Goal: Task Accomplishment & Management: Manage account settings

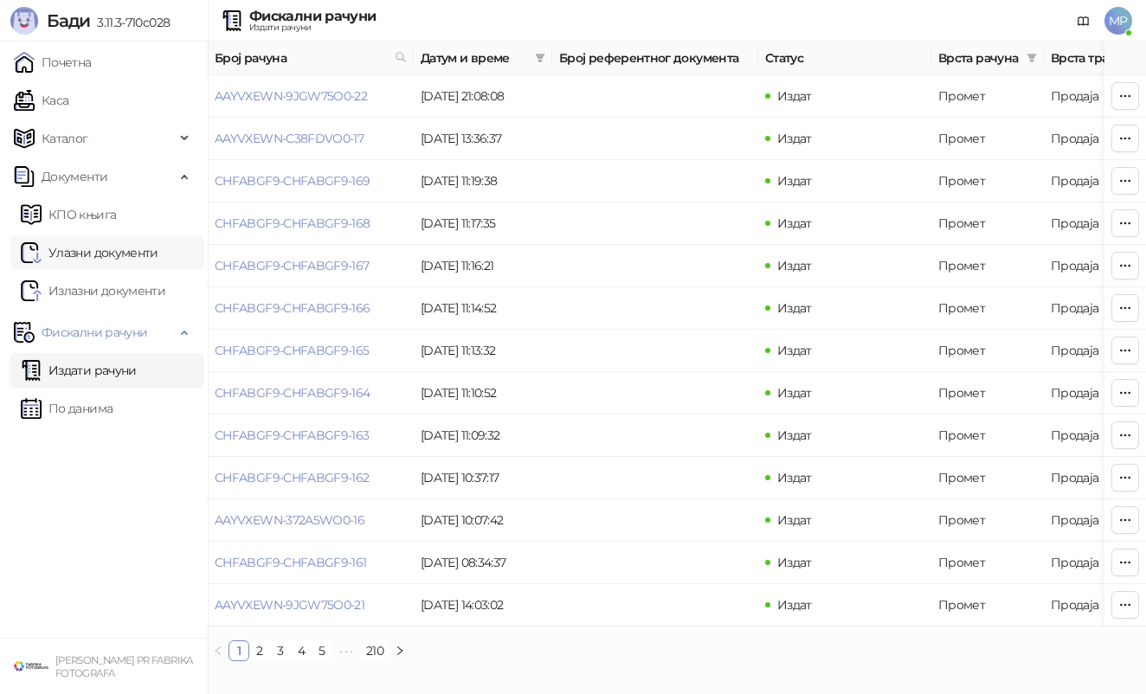
click at [112, 261] on link "Улазни документи" at bounding box center [90, 252] width 138 height 35
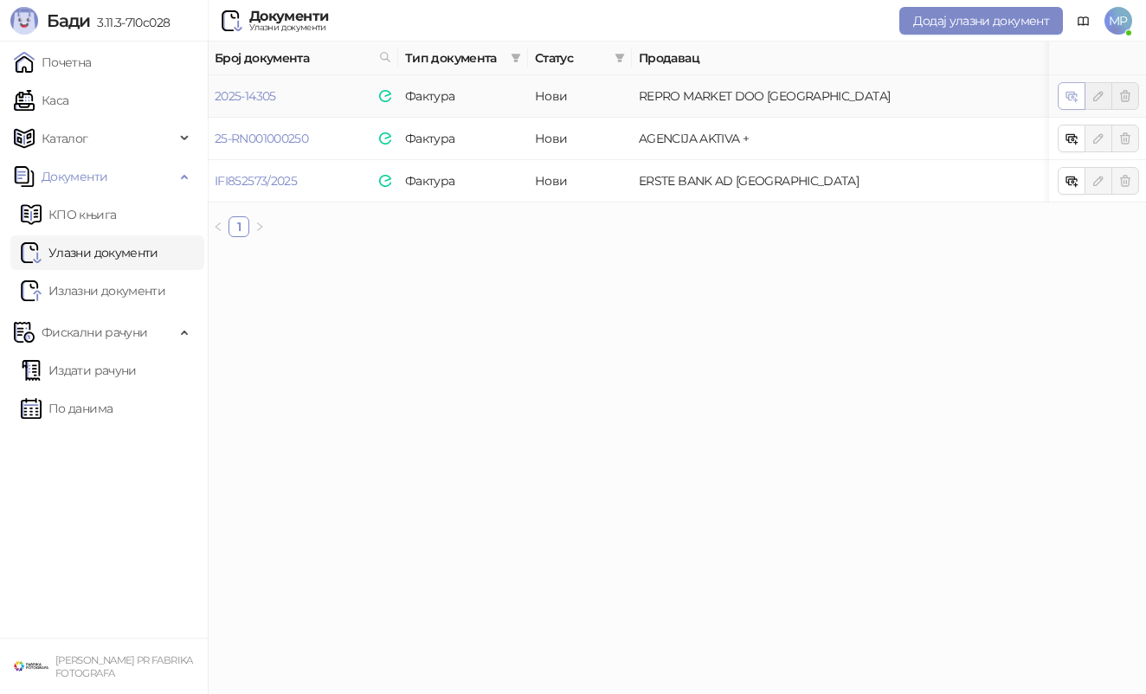
click at [1077, 107] on button "button" at bounding box center [1072, 96] width 28 height 28
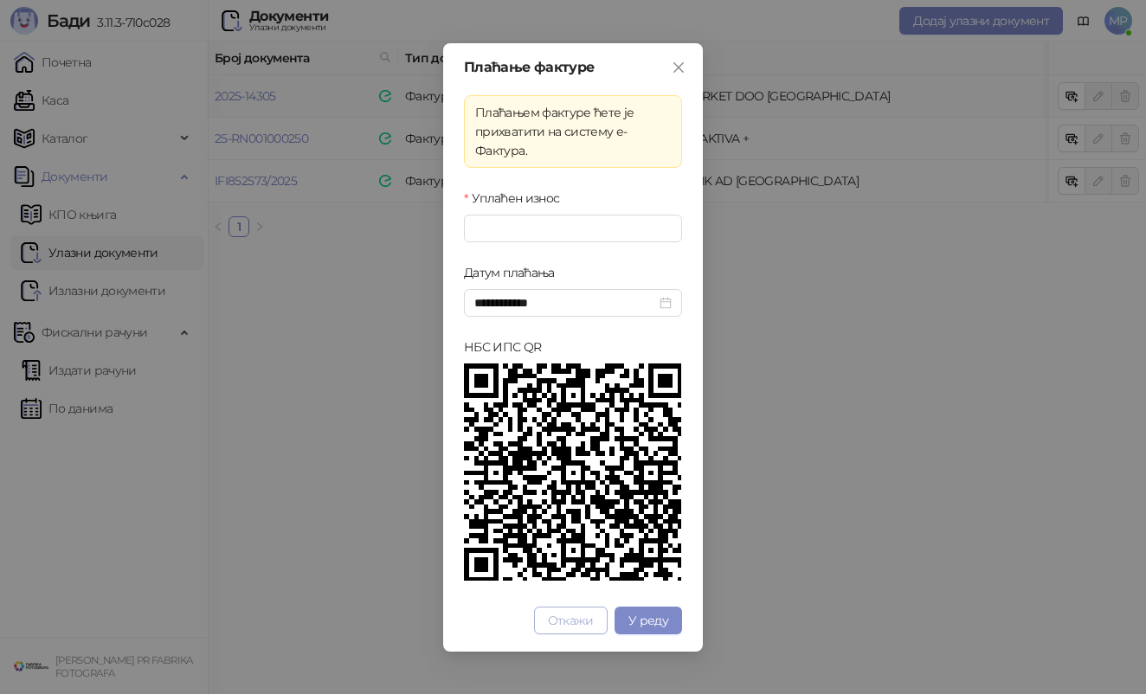
click at [584, 624] on span "Откажи" at bounding box center [571, 621] width 46 height 16
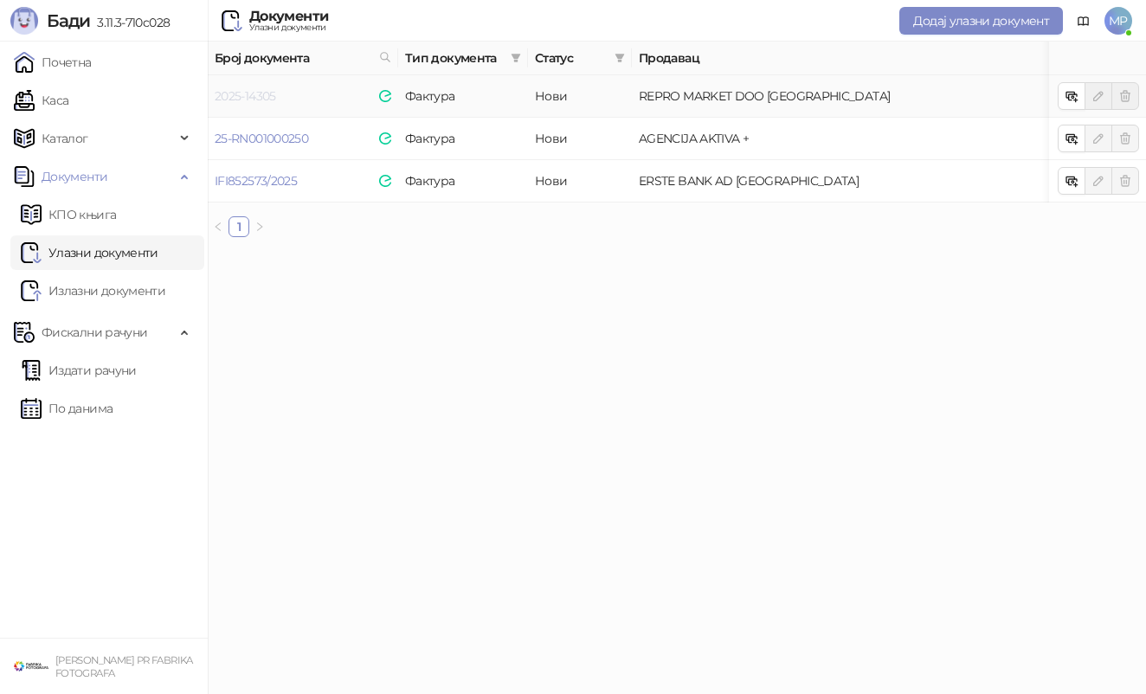
click at [269, 95] on link "2025-14305" at bounding box center [245, 96] width 61 height 16
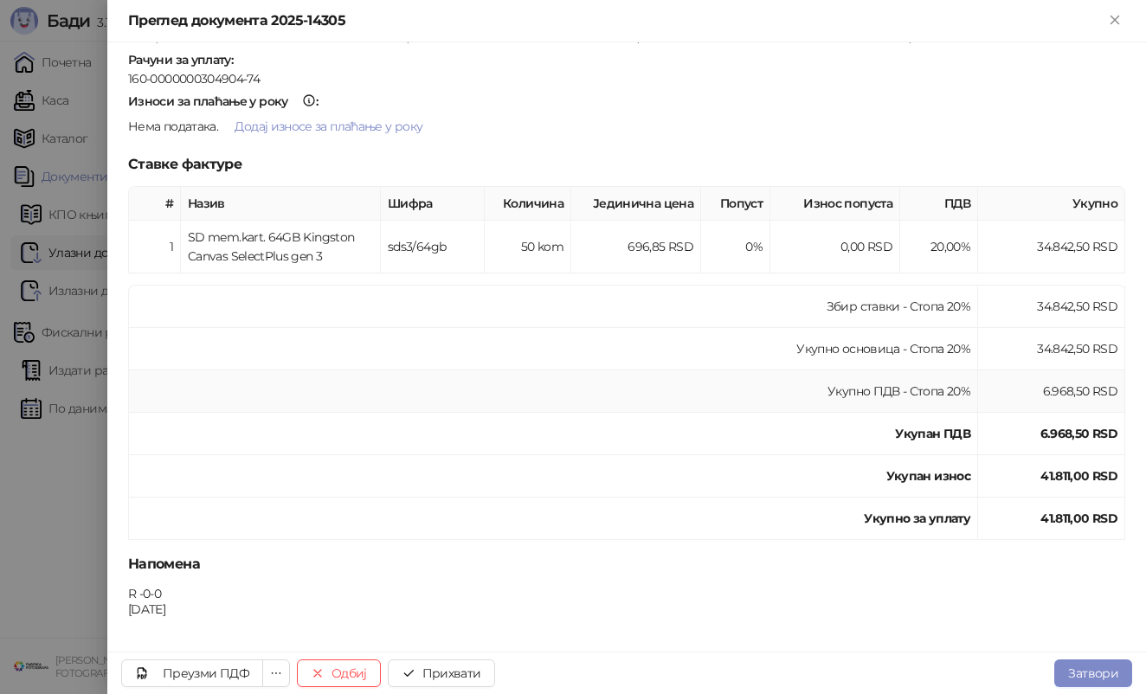
scroll to position [203, 0]
click at [1110, 673] on button "Затвори" at bounding box center [1093, 674] width 78 height 28
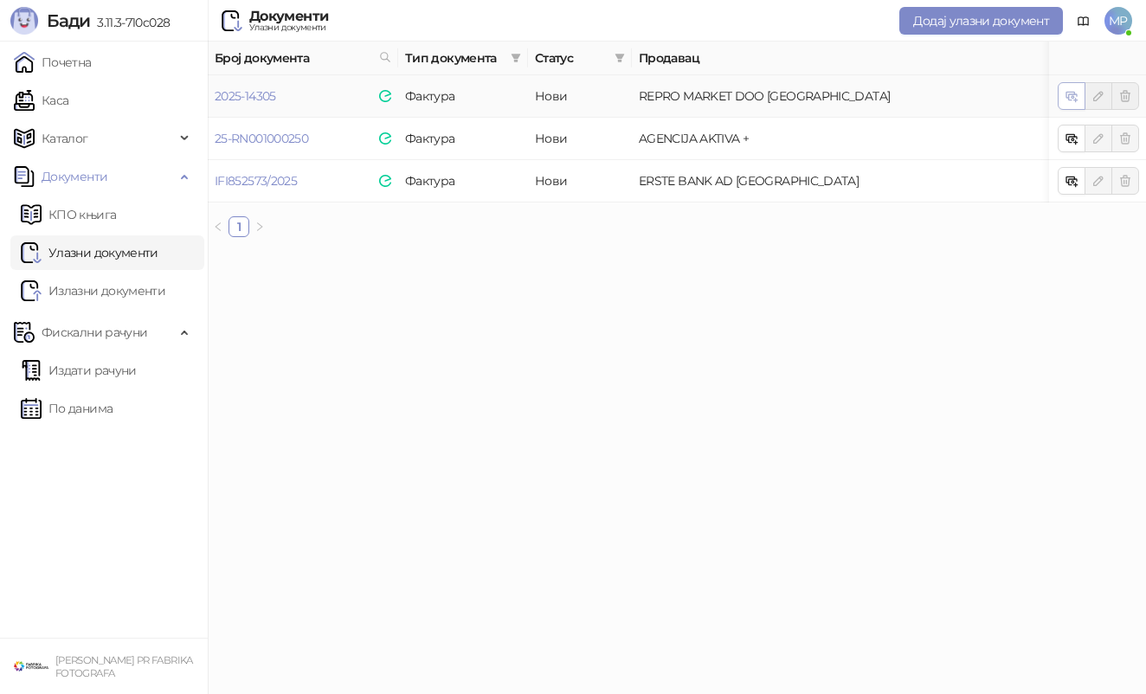
click at [1069, 91] on icon "button" at bounding box center [1072, 96] width 14 height 14
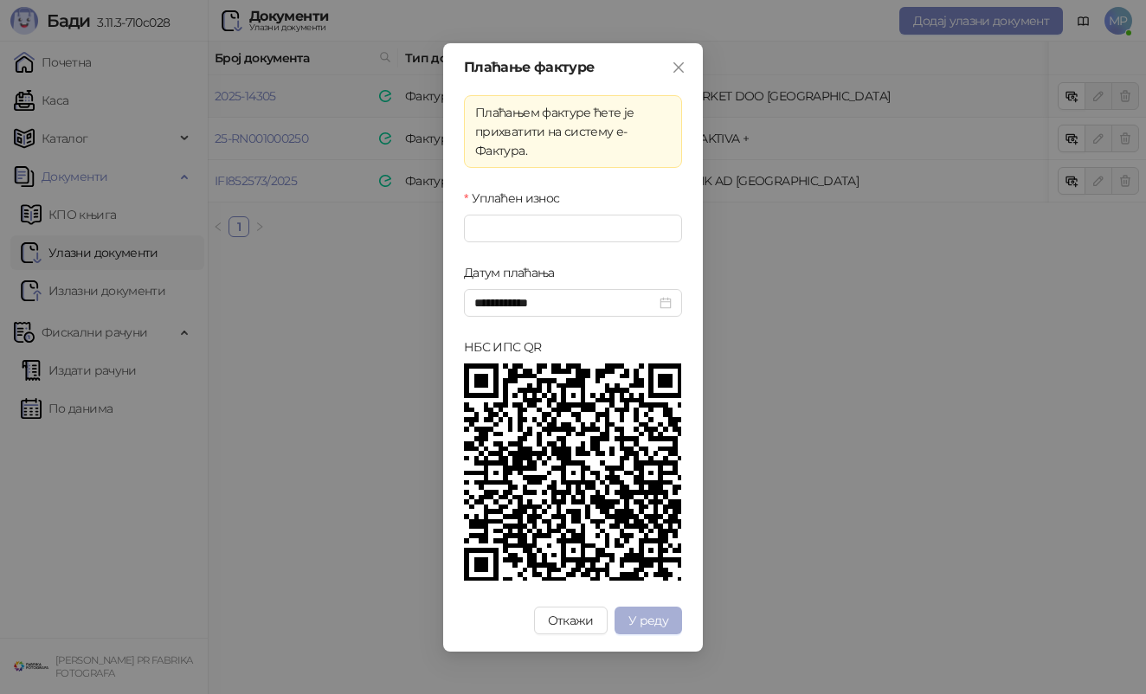
click at [643, 617] on span "У реду" at bounding box center [648, 621] width 40 height 16
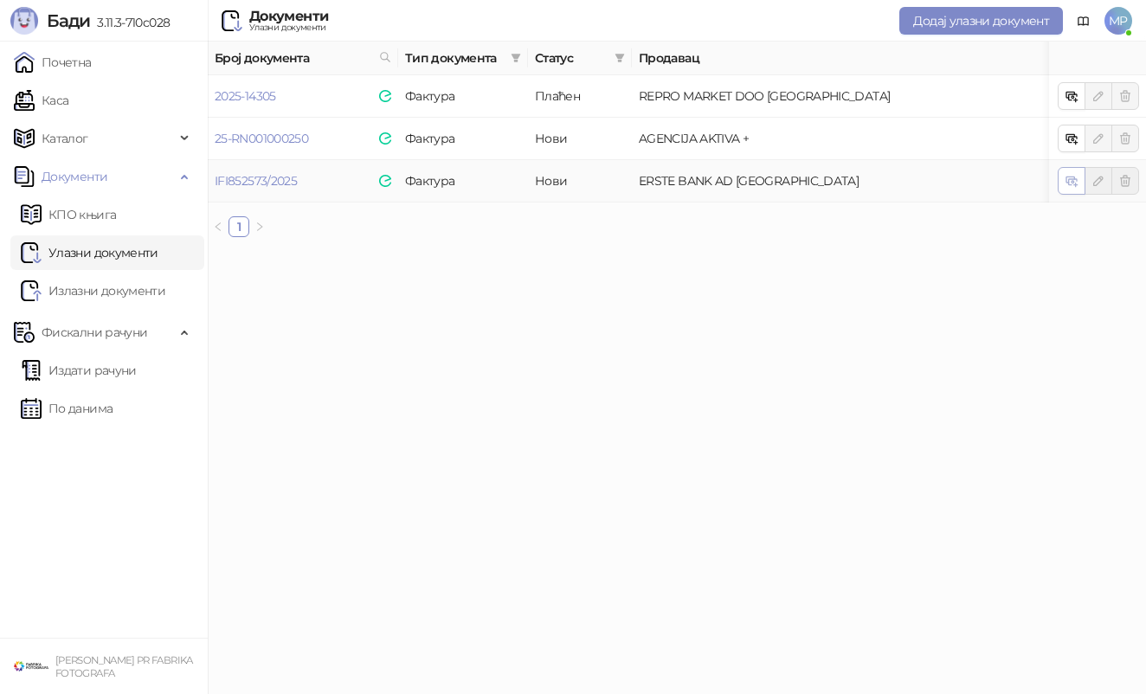
click at [1065, 181] on icon "button" at bounding box center [1072, 181] width 14 height 14
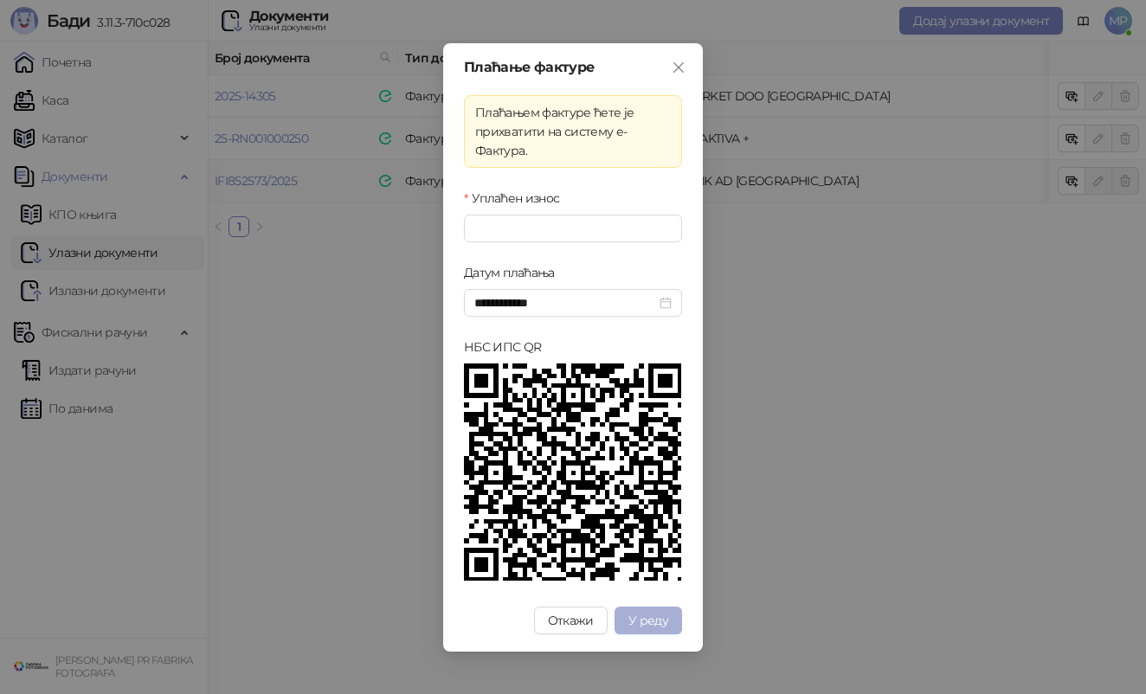
click at [652, 613] on span "У реду" at bounding box center [648, 621] width 40 height 16
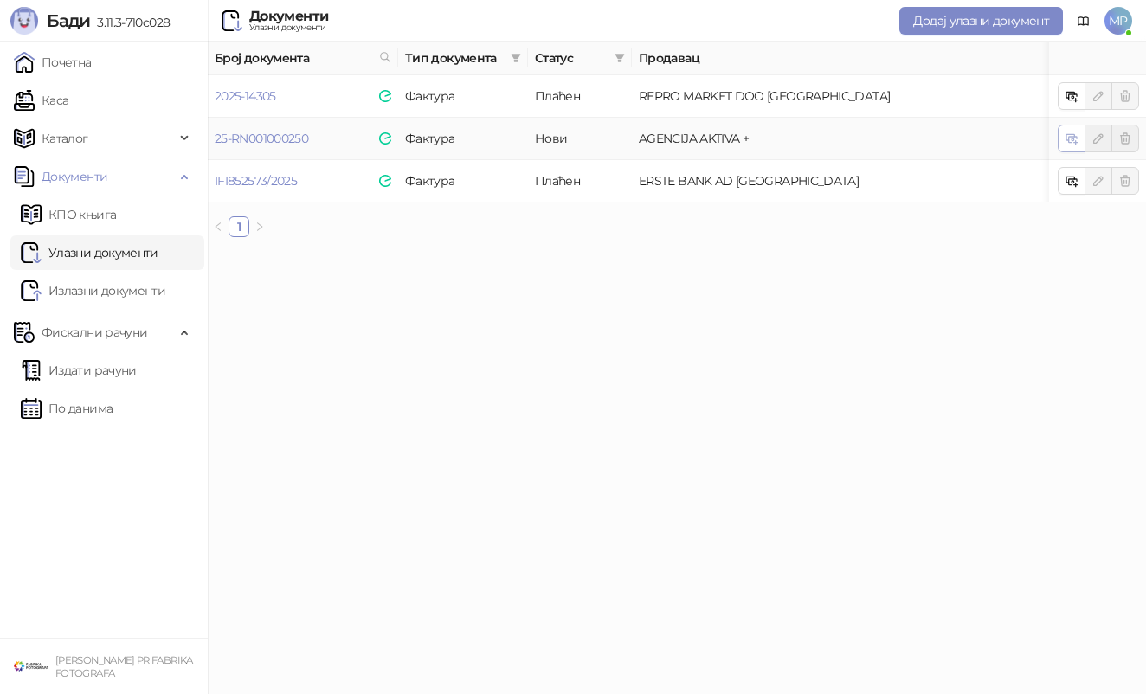
click at [1070, 135] on icon "button" at bounding box center [1072, 139] width 14 height 14
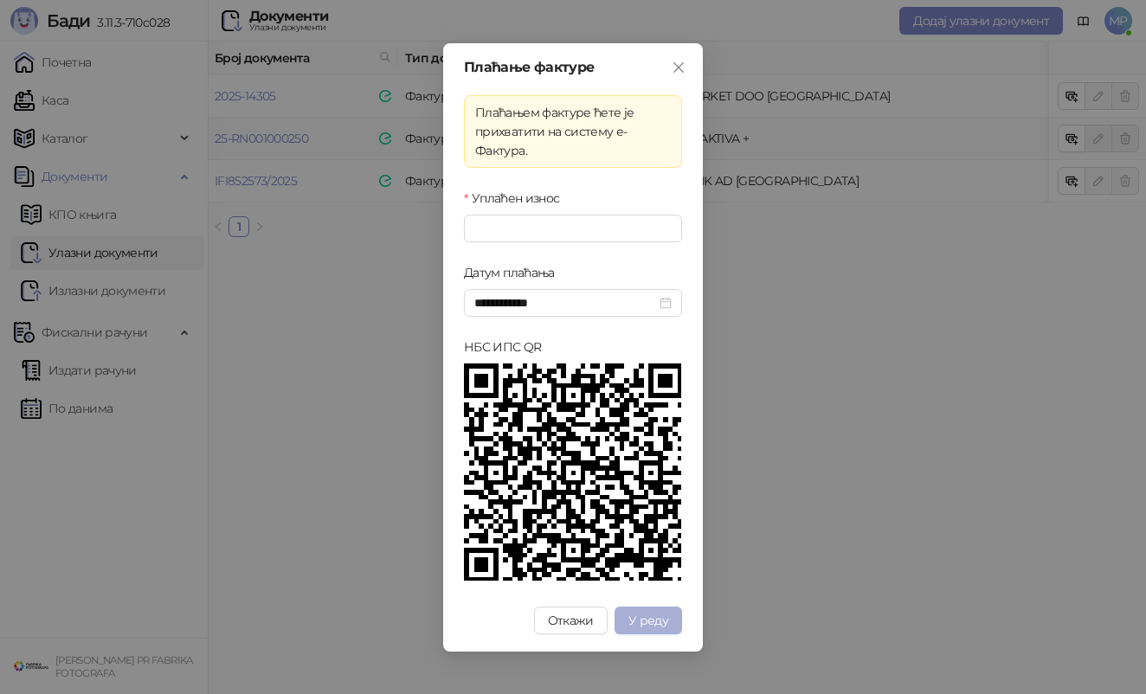
click at [653, 622] on span "У реду" at bounding box center [648, 621] width 40 height 16
